Goal: Task Accomplishment & Management: Manage account settings

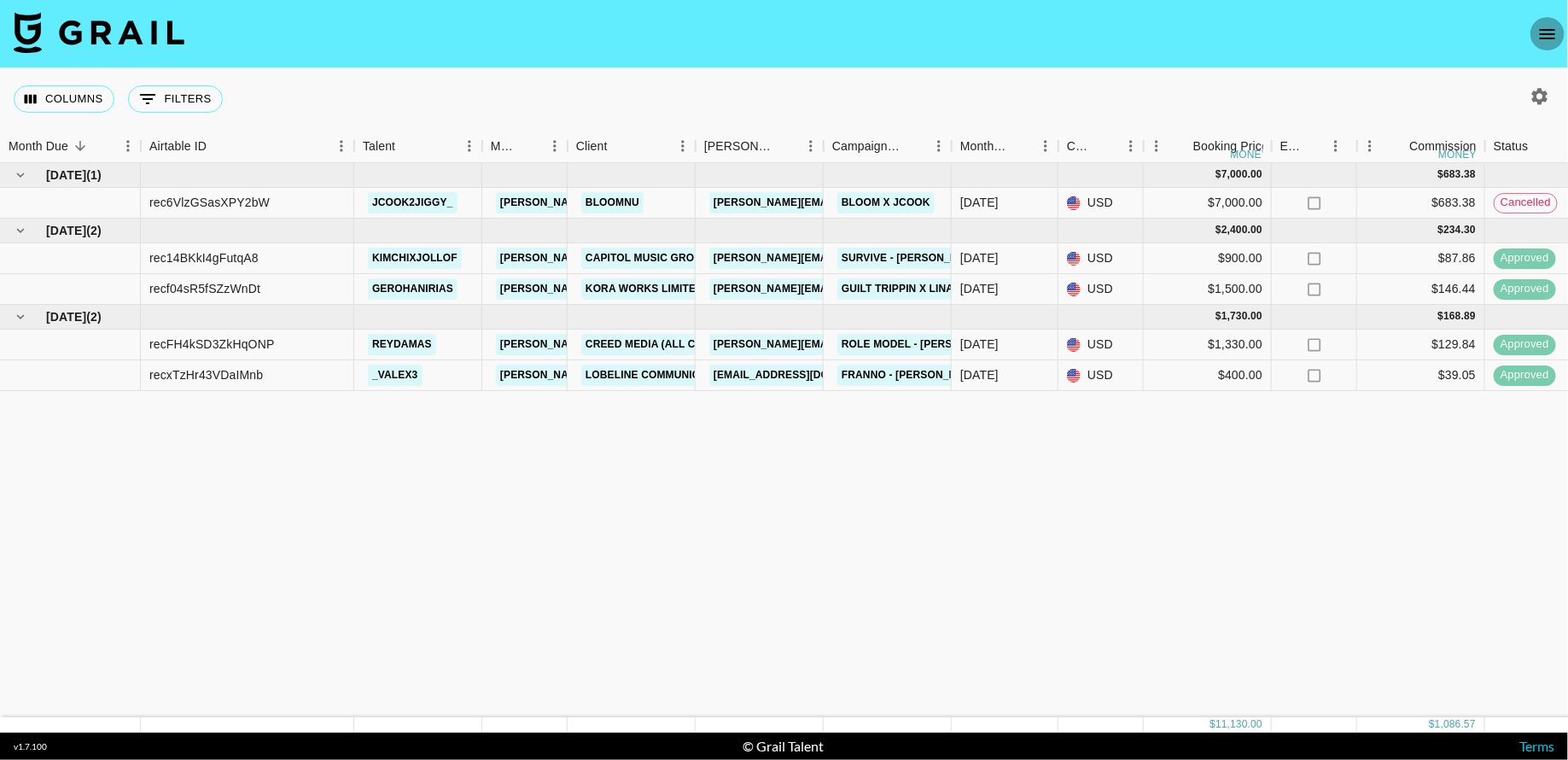
click at [1549, 26] on icon "open drawer" at bounding box center [1547, 34] width 21 height 21
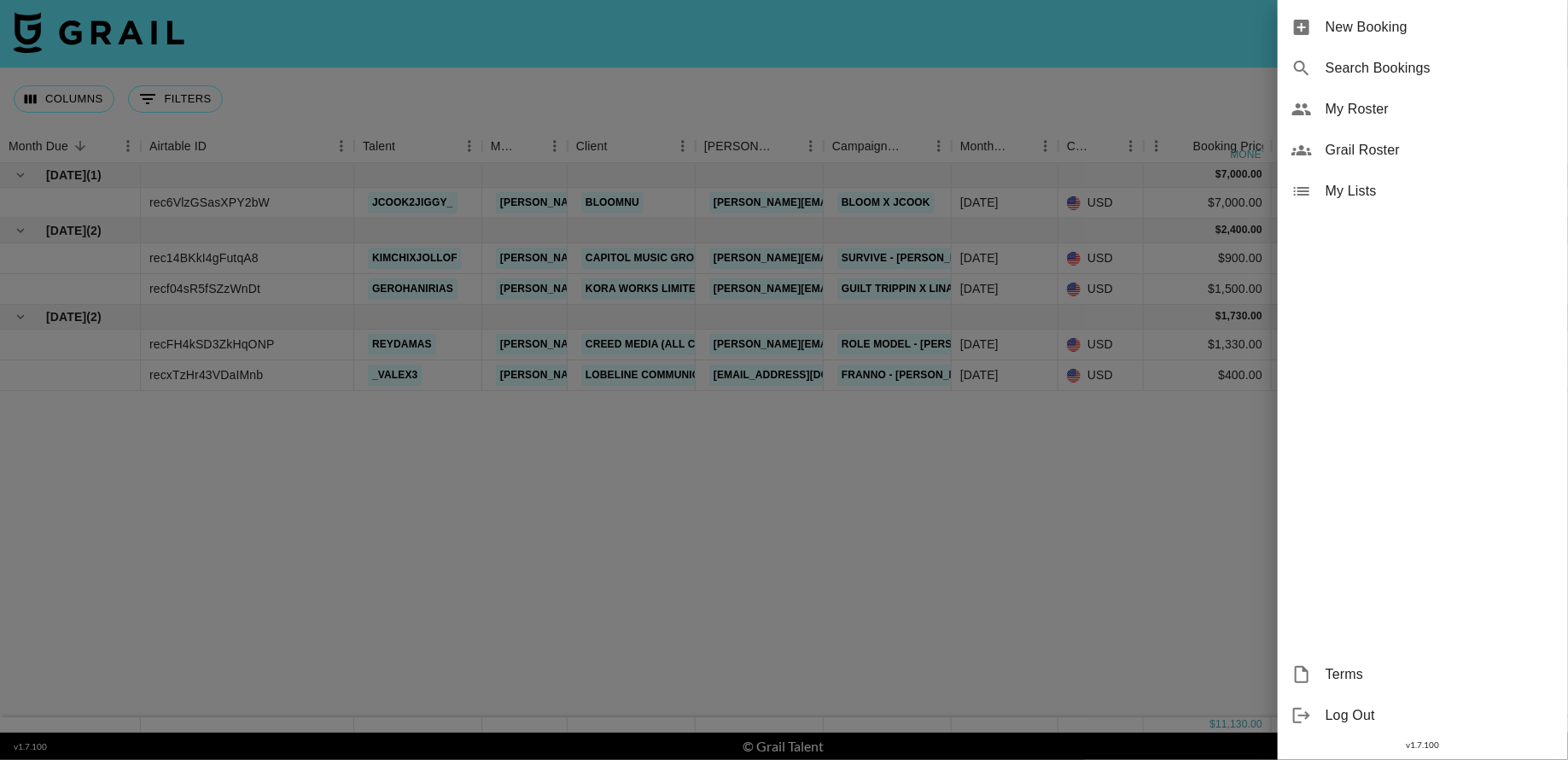
click at [1389, 103] on span "My Roster" at bounding box center [1440, 109] width 229 height 21
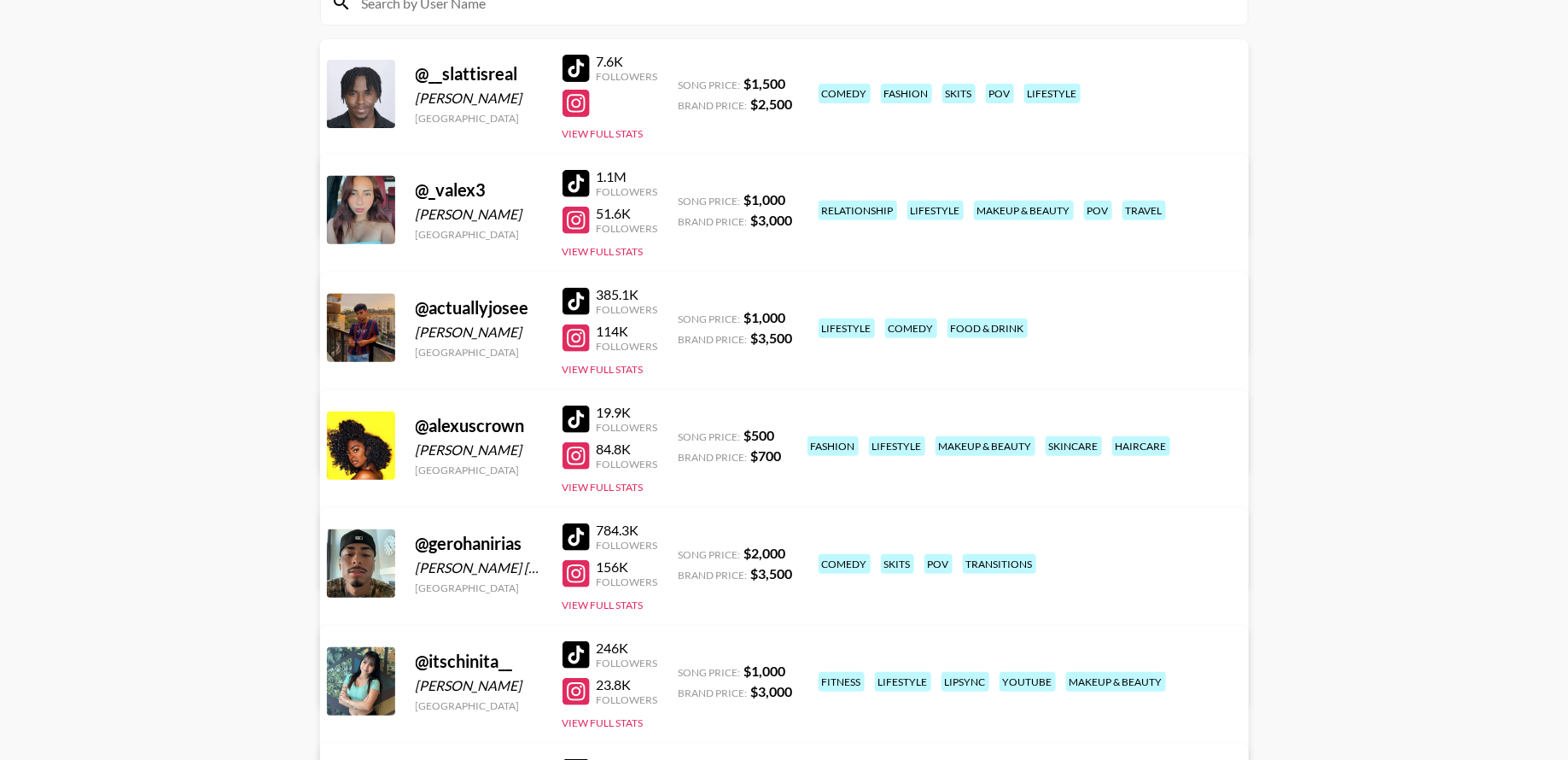
scroll to position [220, 0]
drag, startPoint x: 536, startPoint y: 428, endPoint x: 415, endPoint y: 429, distance: 121.0
click at [415, 429] on div "@ alexuscrown" at bounding box center [478, 426] width 126 height 21
click at [804, 496] on div "Managed By [PERSON_NAME][EMAIL_ADDRESS][PERSON_NAME][DOMAIN_NAME] View/Edit Det…" at bounding box center [571, 539] width 467 height 88
click at [790, 552] on link "View/Edit Details" at bounding box center [571, 561] width 439 height 17
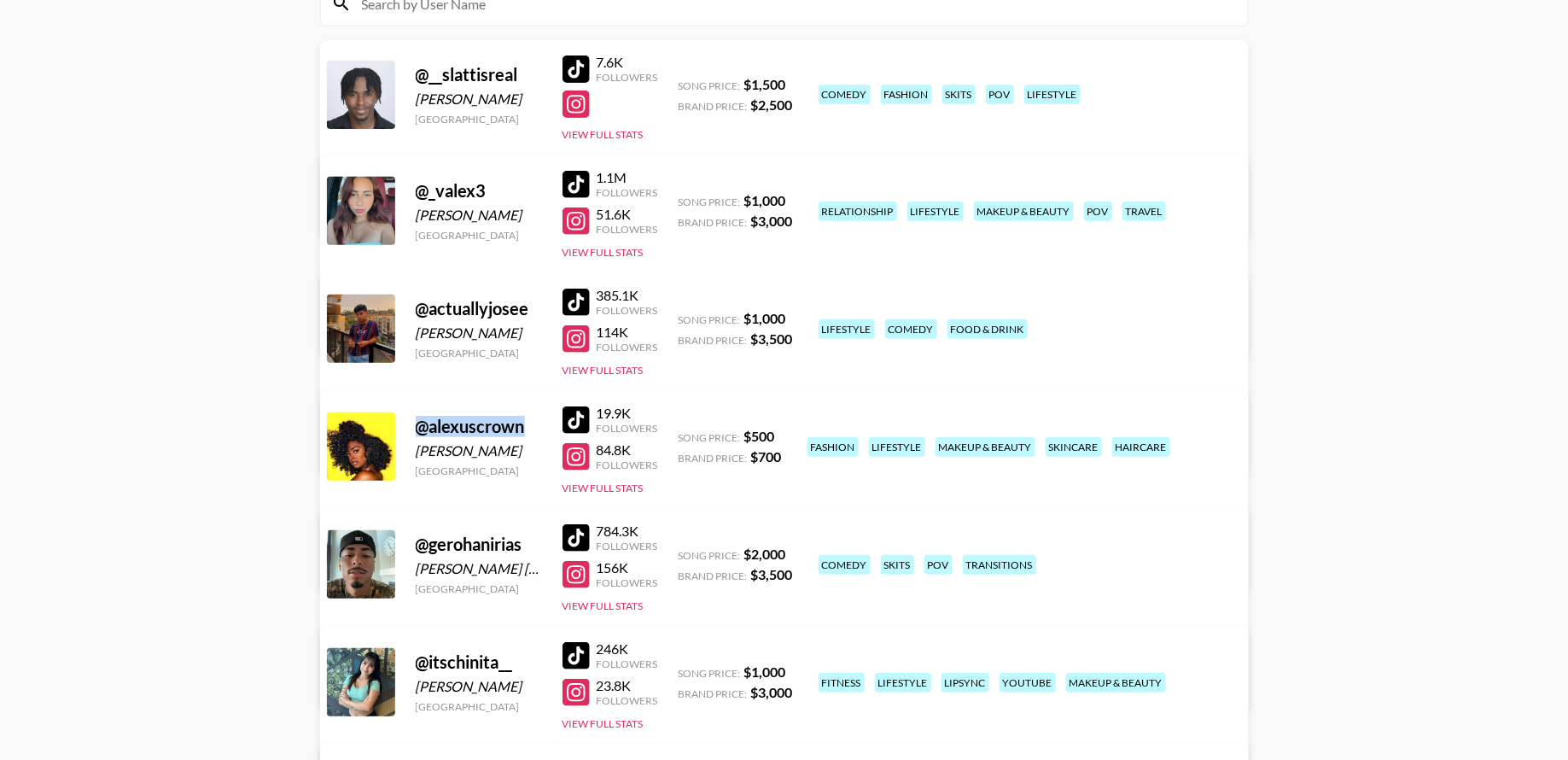
drag, startPoint x: 524, startPoint y: 431, endPoint x: 415, endPoint y: 431, distance: 109.0
click at [415, 431] on div "@ alexuscrown" at bounding box center [478, 426] width 126 height 21
copy div "@ alexuscrown"
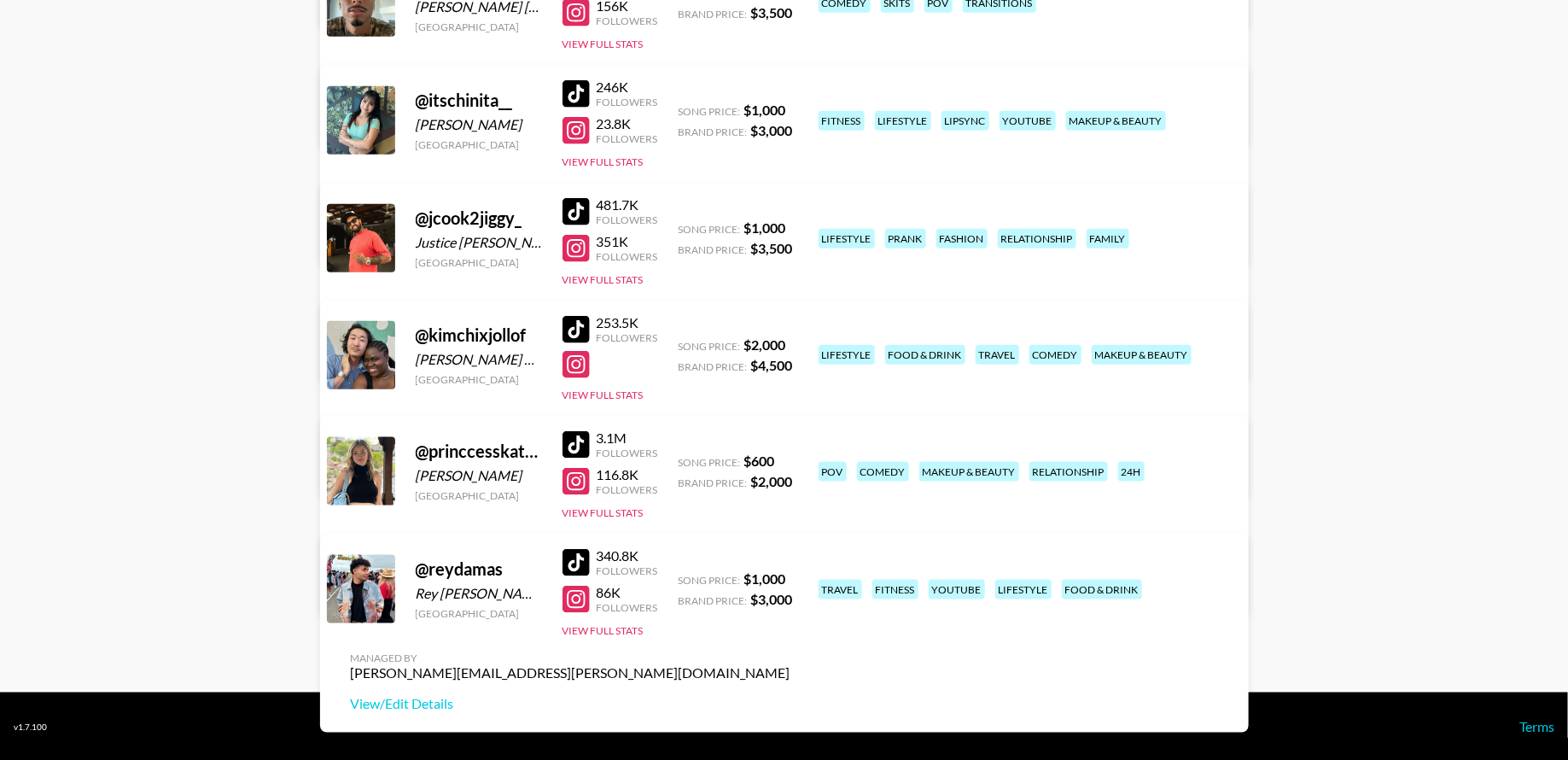
scroll to position [0, 0]
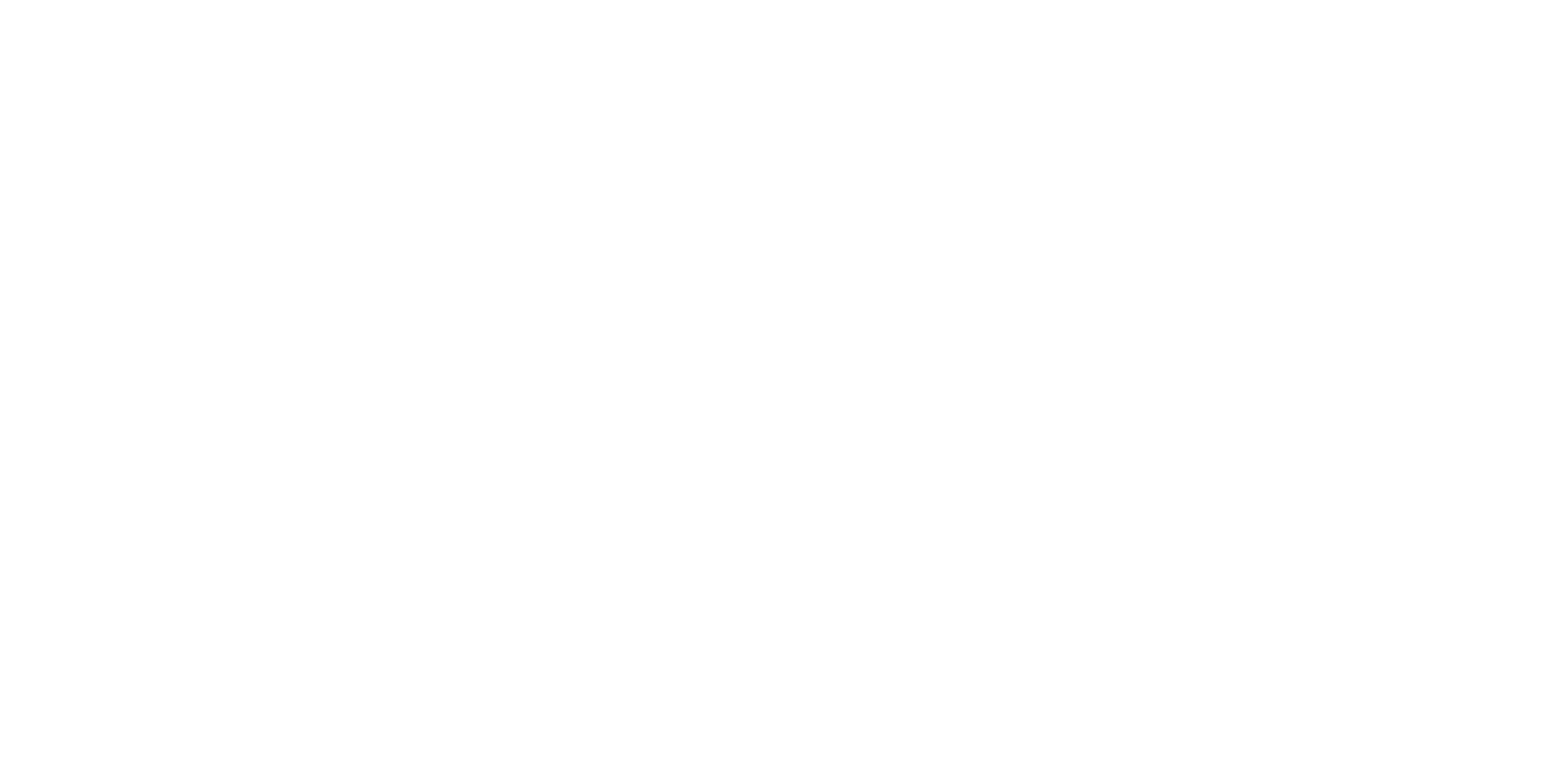
select select "USD"
